Goal: Task Accomplishment & Management: Use online tool/utility

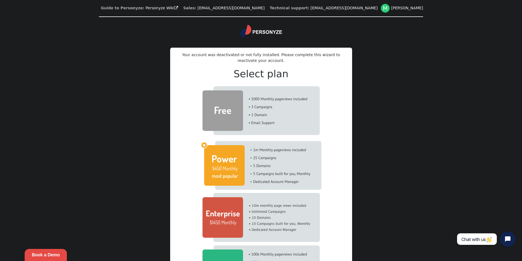
click at [228, 104] on img at bounding box center [260, 110] width 117 height 49
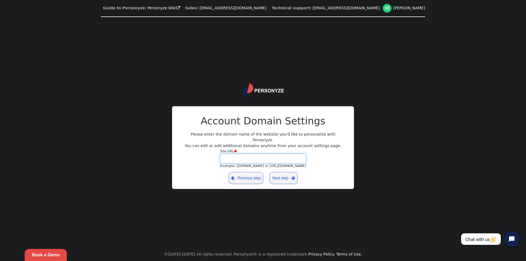
paste input "**********"
type input "**********"
click at [282, 176] on link "Next step " at bounding box center [283, 178] width 28 height 12
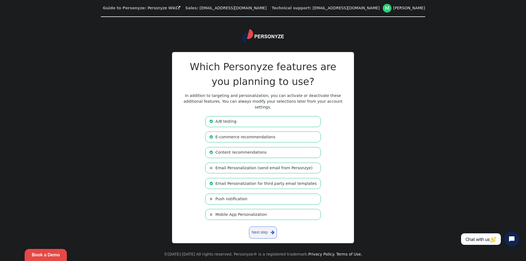
click at [234, 116] on li " A/B testing" at bounding box center [263, 121] width 116 height 11
click at [230, 117] on li " A/B testing" at bounding box center [263, 121] width 116 height 11
click at [237, 166] on li " Email Personalization (send email from Personzye)" at bounding box center [263, 168] width 116 height 11
click at [227, 196] on li " Push notification" at bounding box center [263, 199] width 116 height 11
click at [224, 212] on li " Mobile App Personalization" at bounding box center [263, 214] width 116 height 11
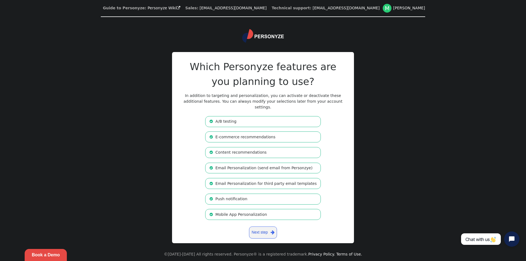
click at [220, 209] on li " Mobile App Personalization" at bounding box center [263, 214] width 116 height 11
click at [213, 197] on span "" at bounding box center [210, 199] width 3 height 4
click at [215, 165] on b "" at bounding box center [212, 168] width 6 height 6
click at [267, 227] on link "Next step " at bounding box center [263, 232] width 28 height 12
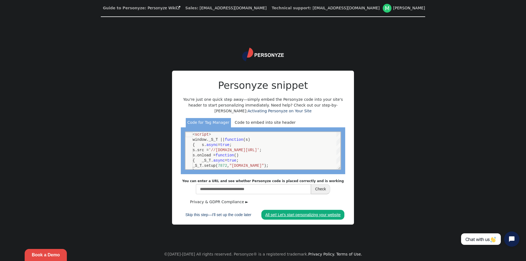
click at [306, 216] on link "All set! Let's start personalizing your website" at bounding box center [302, 215] width 83 height 10
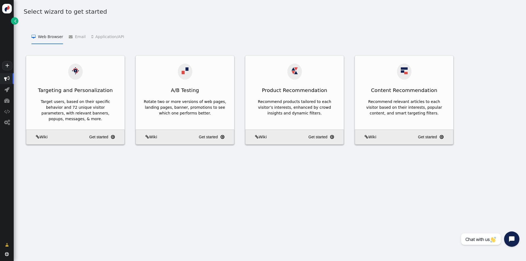
click at [516, 37] on menu " Web Browser   Targeting and Personalization    A/B Testing    Product Recom…" at bounding box center [270, 36] width 498 height 15
click at [27, 29] on menu " Web Browser   Targeting and Personalization    A/B Testing    Product Recom…" at bounding box center [270, 36] width 498 height 15
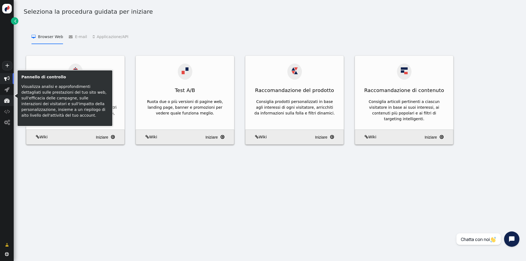
click at [7, 103] on font "" at bounding box center [6, 100] width 5 height 5
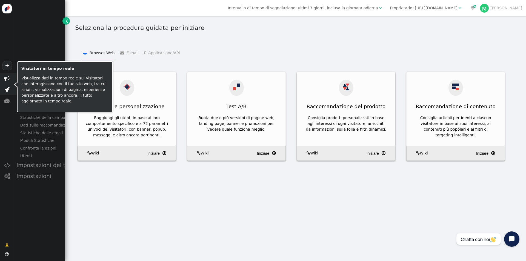
click at [11, 94] on span "" at bounding box center [7, 89] width 14 height 11
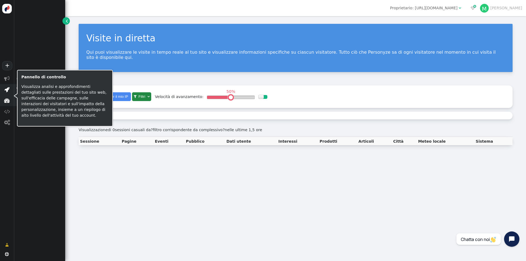
click at [10, 103] on span "" at bounding box center [7, 100] width 14 height 11
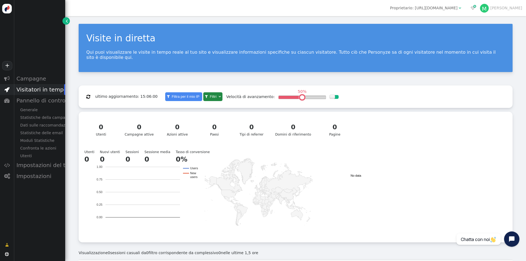
click at [9, 88] on font "" at bounding box center [6, 89] width 5 height 5
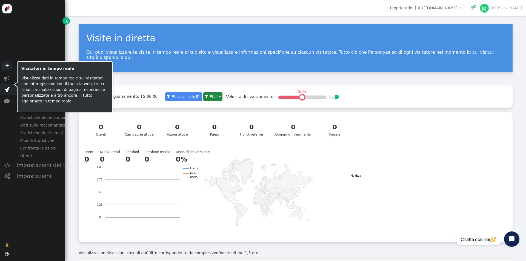
click at [9, 88] on font "" at bounding box center [6, 89] width 5 height 5
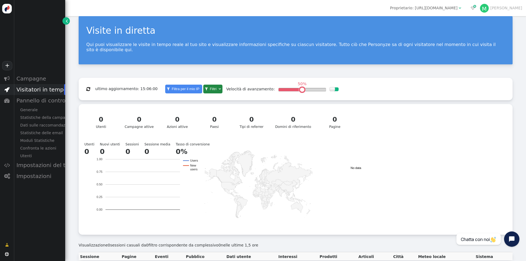
scroll to position [12, 0]
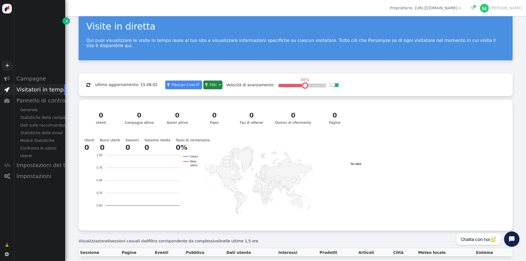
drag, startPoint x: 286, startPoint y: 81, endPoint x: 291, endPoint y: 81, distance: 5.2
click at [303, 83] on table at bounding box center [305, 85] width 4 height 4
click at [306, 84] on div "56% " at bounding box center [301, 85] width 47 height 3
drag, startPoint x: 308, startPoint y: 81, endPoint x: 318, endPoint y: 80, distance: 10.0
click at [317, 80] on div "Velocità di avanzamento: 100% " at bounding box center [282, 84] width 113 height 15
